Goal: Task Accomplishment & Management: Manage account settings

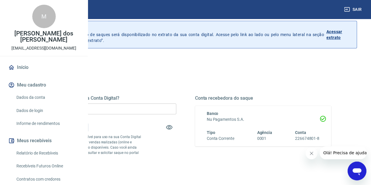
scroll to position [59, 0]
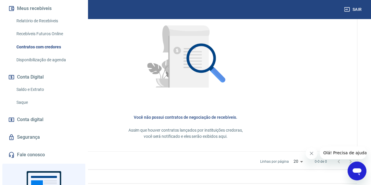
scroll to position [88, 0]
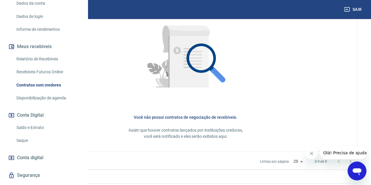
click at [52, 78] on link "Recebíveis Futuros Online" at bounding box center [47, 72] width 67 height 12
click at [38, 134] on link "Saldo e Extrato" at bounding box center [47, 128] width 67 height 12
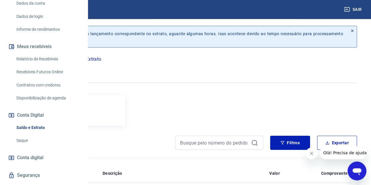
click at [47, 67] on icon "button" at bounding box center [43, 69] width 7 height 7
